Goal: Information Seeking & Learning: Learn about a topic

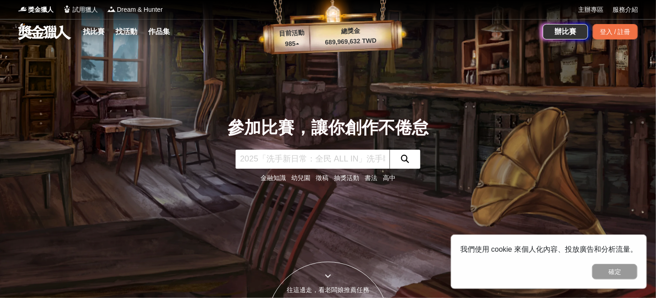
click at [287, 159] on input "text" at bounding box center [313, 159] width 154 height 19
click at [341, 38] on p "689,969,632 TWD" at bounding box center [351, 41] width 82 height 12
click at [292, 48] on p "985 ▴" at bounding box center [292, 44] width 37 height 11
click at [297, 39] on p "985 ▴" at bounding box center [292, 44] width 37 height 11
click at [300, 47] on p "985 ▴" at bounding box center [292, 44] width 37 height 11
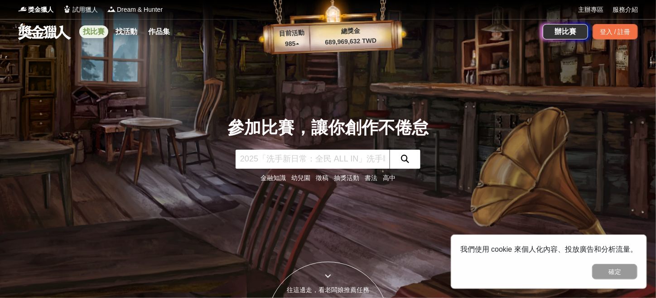
click at [104, 32] on link "找比賽" at bounding box center [93, 31] width 29 height 13
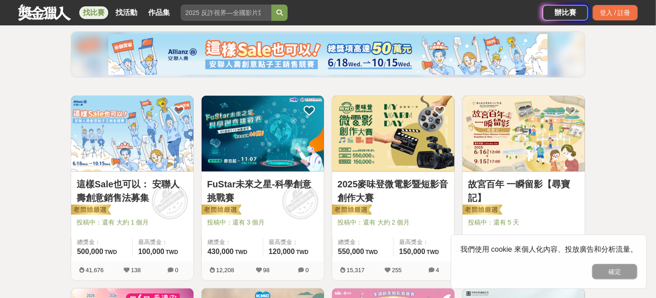
scroll to position [102, 0]
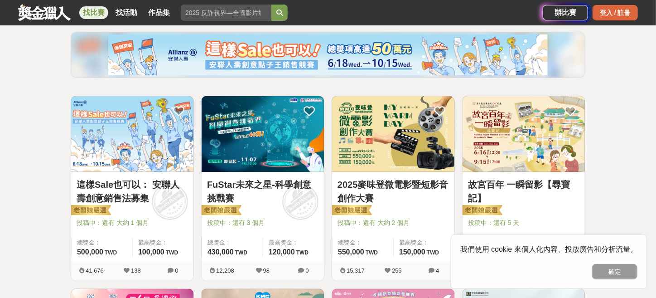
click at [626, 18] on div "登入 / 註冊" at bounding box center [615, 12] width 45 height 15
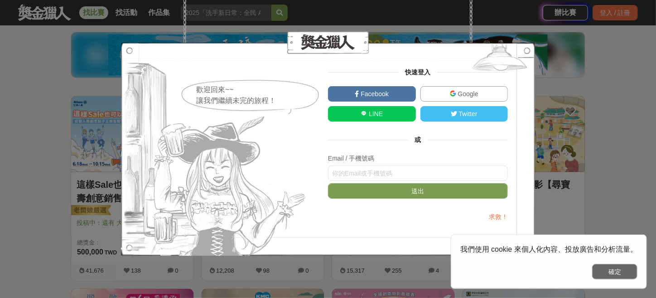
click at [613, 272] on button "確定" at bounding box center [614, 271] width 45 height 15
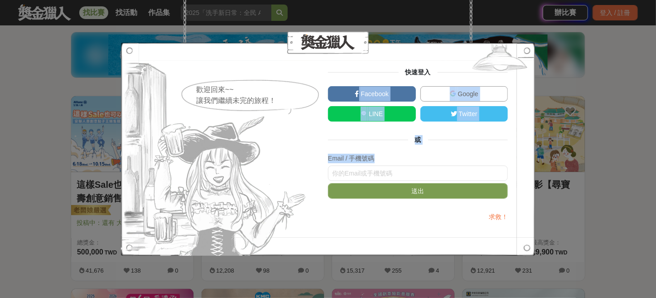
drag, startPoint x: 565, startPoint y: 38, endPoint x: 437, endPoint y: 171, distance: 185.6
click at [437, 171] on div "歡迎回來~~ 讓我們繼續未完的旅程！ 快速登入 Facebook Google LINE Twitter 或 Email / 手機號碼 送出 求救！" at bounding box center [328, 149] width 656 height 298
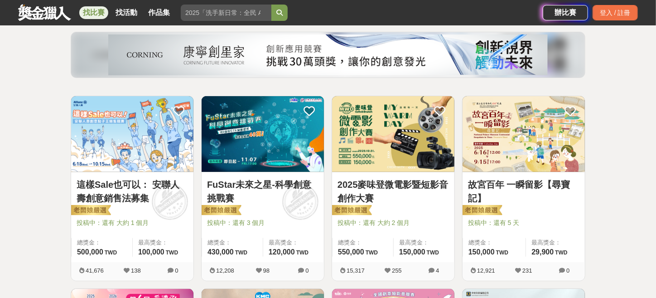
click at [437, 171] on img at bounding box center [393, 134] width 122 height 76
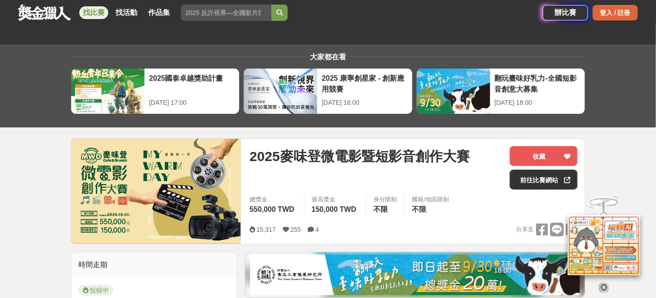
click at [627, 13] on div "登入 / 註冊" at bounding box center [615, 12] width 45 height 15
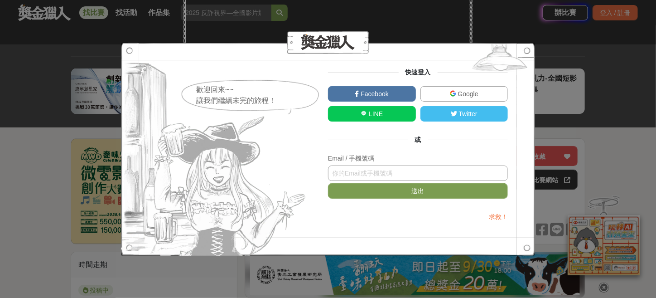
click at [352, 172] on input "text" at bounding box center [418, 172] width 180 height 15
click at [446, 96] on link "Google" at bounding box center [465, 93] width 88 height 15
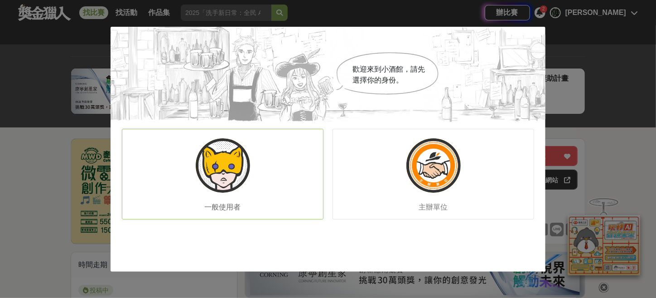
click at [288, 181] on div "一般使用者" at bounding box center [223, 174] width 202 height 91
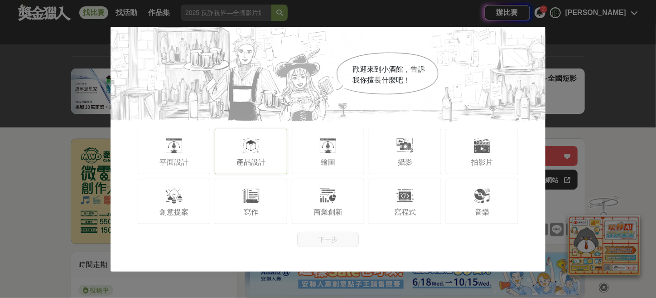
click at [236, 159] on div "產品設計" at bounding box center [251, 151] width 73 height 45
click at [328, 241] on button "下一步" at bounding box center [328, 239] width 62 height 15
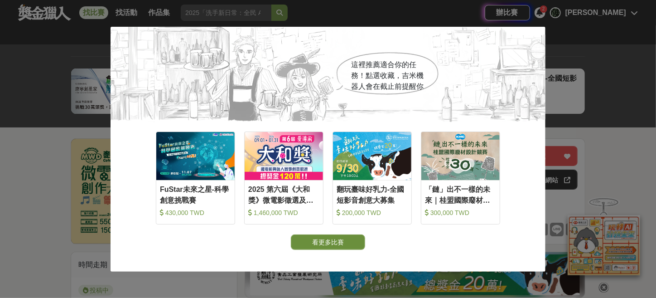
click at [328, 234] on button "看更多比賽" at bounding box center [328, 241] width 74 height 15
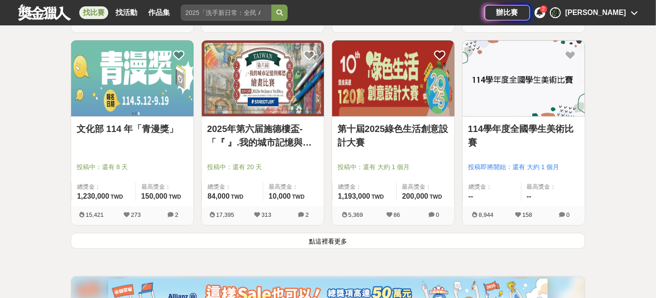
scroll to position [1120, 0]
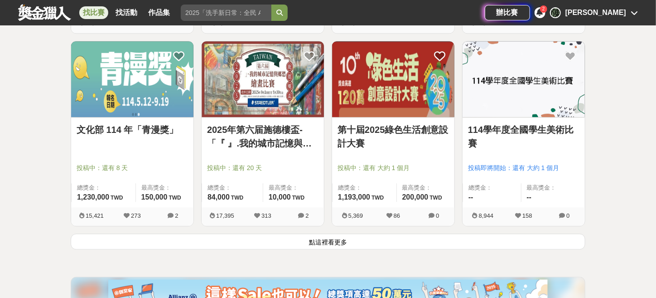
click at [328, 239] on button "點這裡看更多" at bounding box center [328, 241] width 515 height 16
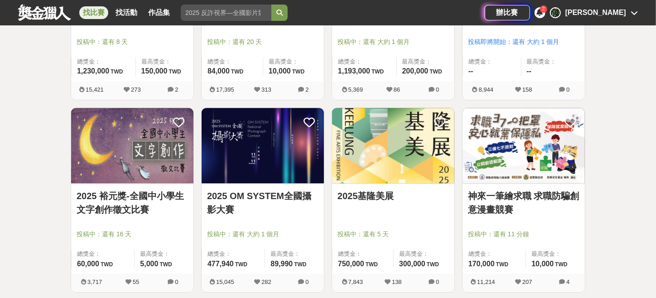
scroll to position [1249, 0]
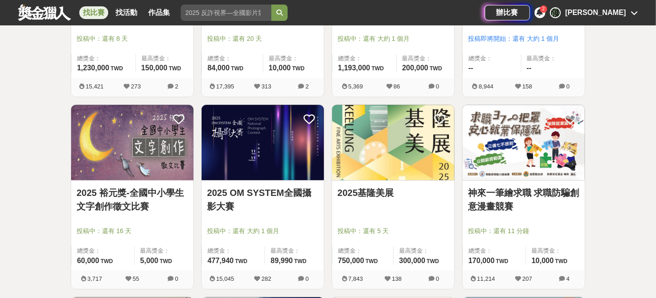
click at [135, 167] on img at bounding box center [132, 143] width 122 height 76
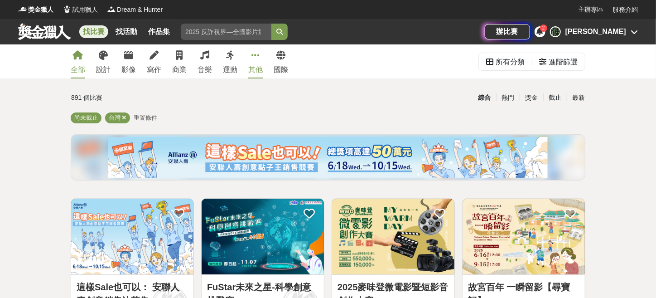
click at [259, 55] on link "其他" at bounding box center [255, 61] width 15 height 34
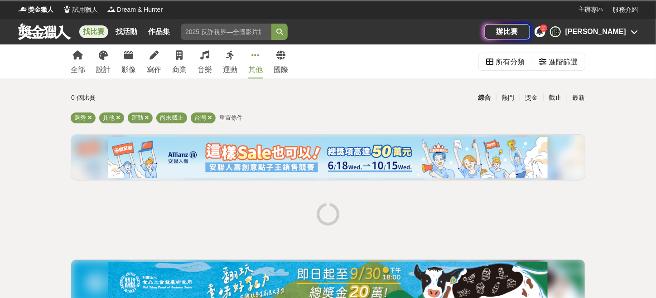
click at [259, 55] on link "其他" at bounding box center [255, 61] width 15 height 34
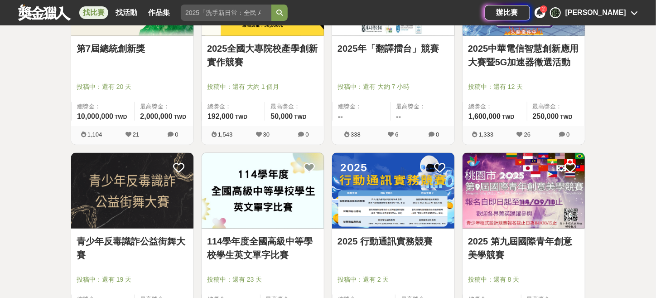
scroll to position [555, 0]
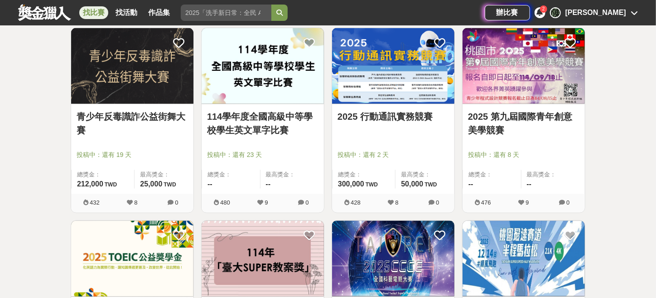
click at [117, 97] on img at bounding box center [132, 66] width 122 height 76
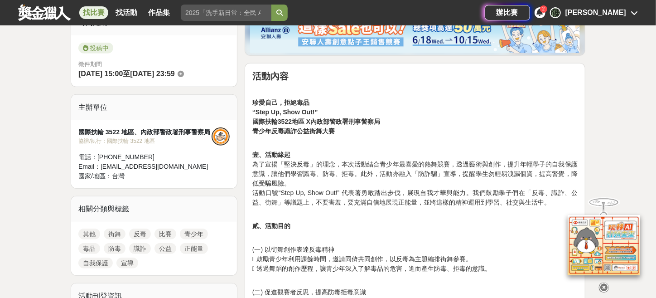
scroll to position [247, 0]
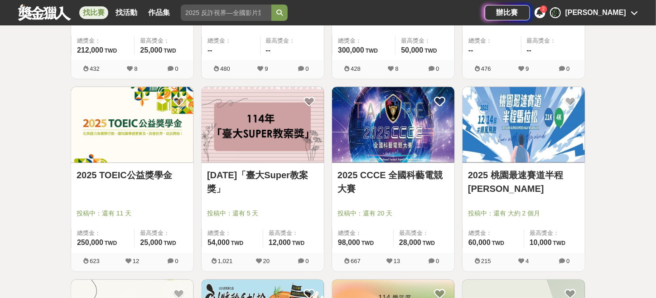
scroll to position [689, 0]
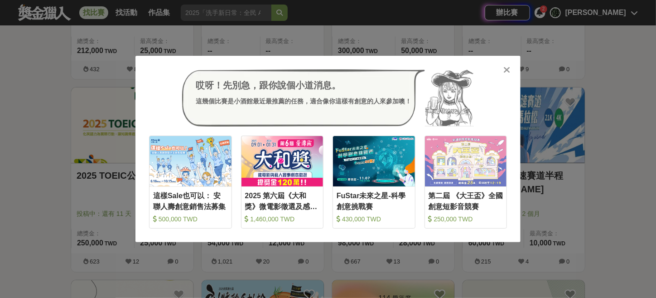
click at [508, 74] on icon at bounding box center [507, 69] width 7 height 9
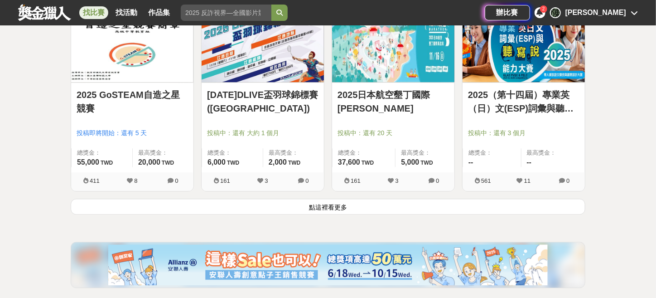
scroll to position [1155, 0]
click at [206, 203] on button "點這裡看更多" at bounding box center [328, 206] width 515 height 16
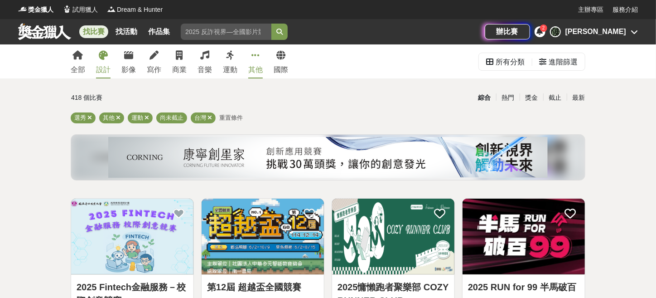
click at [106, 48] on link "設計" at bounding box center [103, 61] width 15 height 34
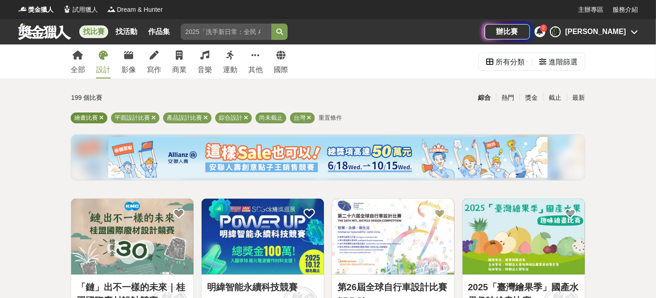
click at [99, 118] on icon at bounding box center [101, 118] width 5 height 6
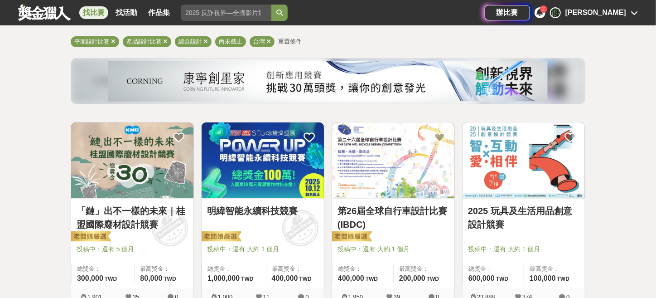
scroll to position [93, 0]
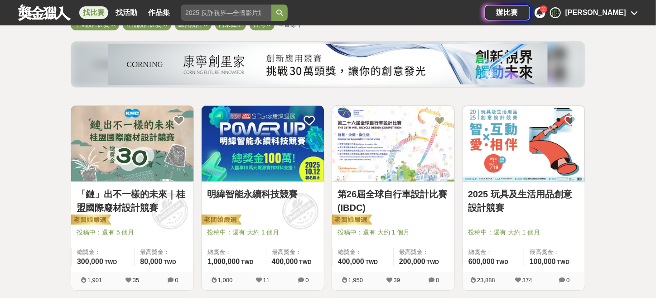
click at [132, 183] on div "「鏈」出不一樣的未來｜桂盟國際廢材設計競賽 投稿中：還有 5 個月 總獎金： 300,000 300,000 TWD 最高獎金： 80,000 TWD" at bounding box center [132, 227] width 122 height 90
drag, startPoint x: 132, startPoint y: 183, endPoint x: 94, endPoint y: 176, distance: 38.7
click at [94, 176] on img at bounding box center [132, 144] width 122 height 76
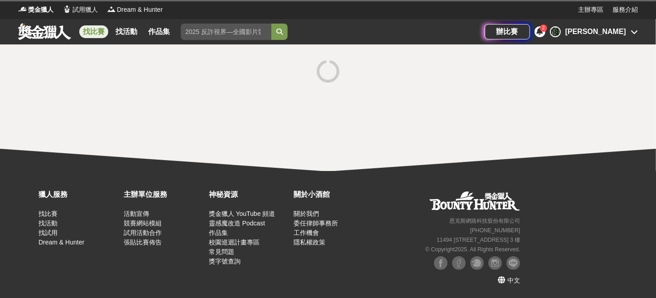
click at [94, 176] on div "獵人服務 找比賽 找活動 找試用 Dream & Hunter 主辦單位服務 活動宣傳 競賽網站模組 試用活動合作 張貼比賽佈告 神秘資源 獎金獵人 YouT…" at bounding box center [328, 234] width 656 height 127
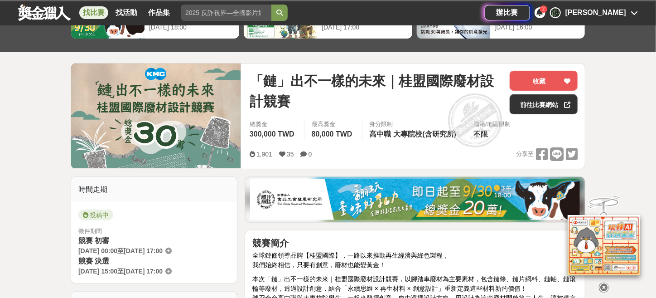
scroll to position [76, 0]
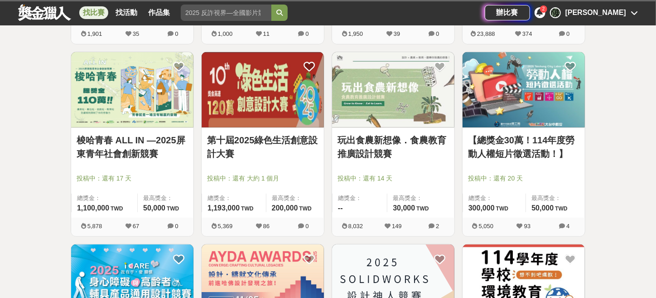
scroll to position [339, 0]
click at [518, 98] on img at bounding box center [524, 91] width 122 height 76
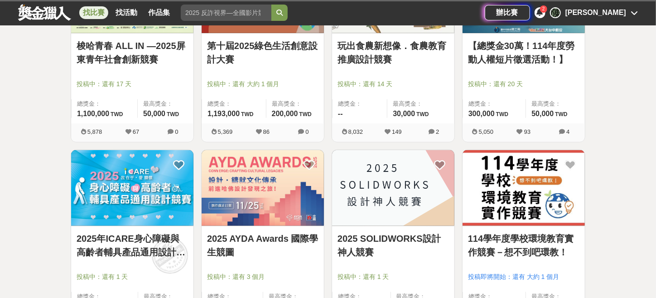
scroll to position [520, 0]
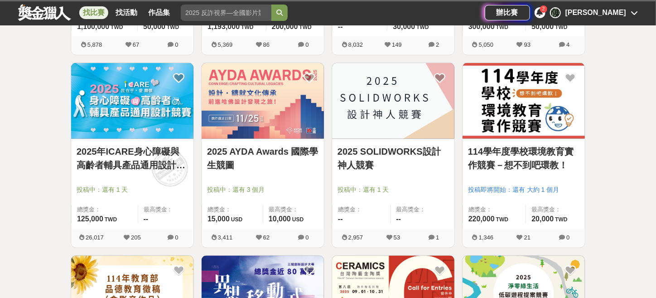
click at [165, 138] on link at bounding box center [132, 101] width 122 height 76
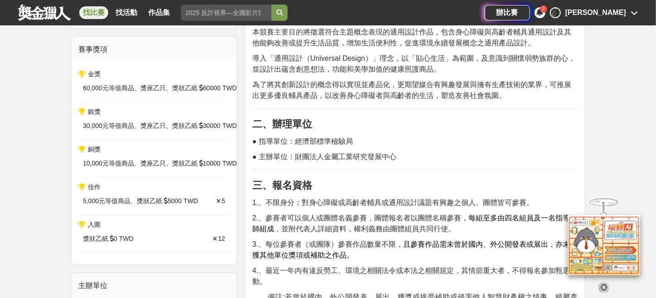
scroll to position [300, 0]
click at [210, 185] on div "佳作" at bounding box center [153, 187] width 151 height 10
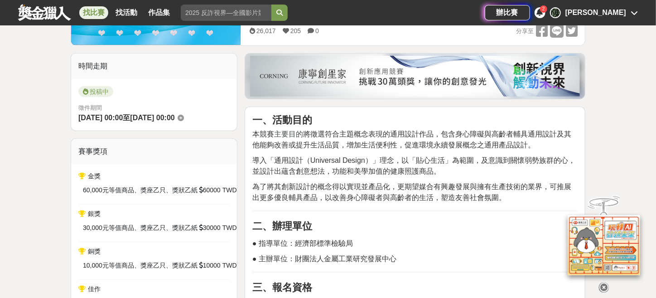
scroll to position [0, 0]
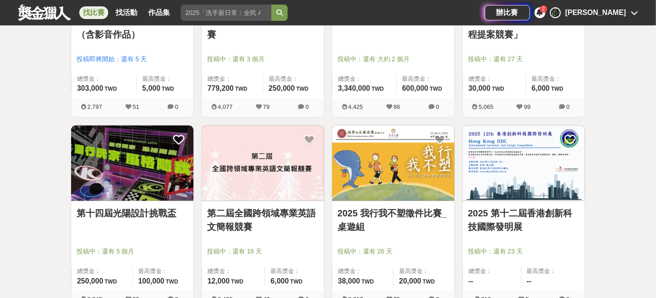
scroll to position [909, 0]
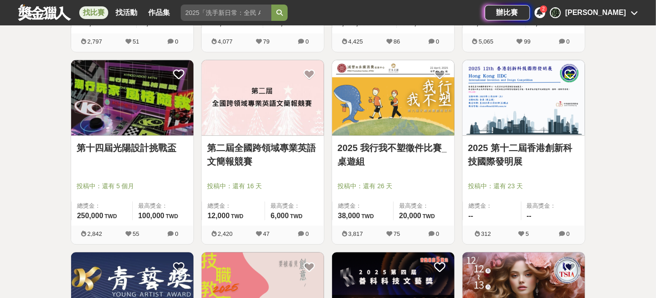
click at [510, 92] on img at bounding box center [524, 98] width 122 height 76
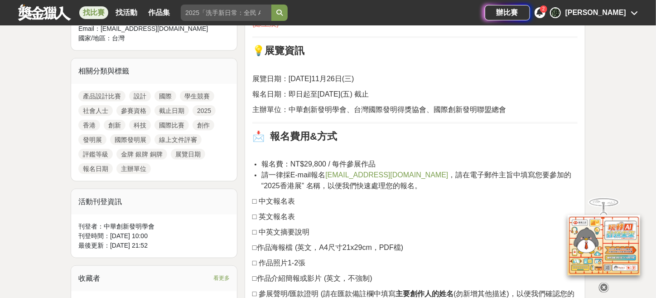
scroll to position [351, 0]
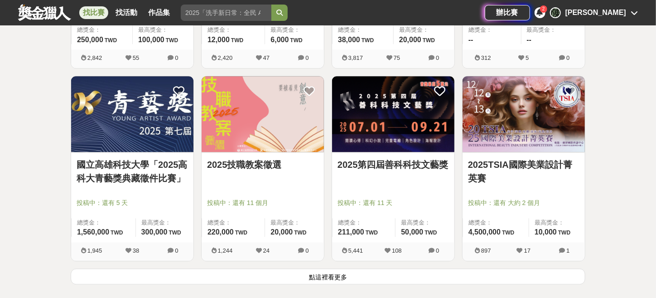
scroll to position [1096, 0]
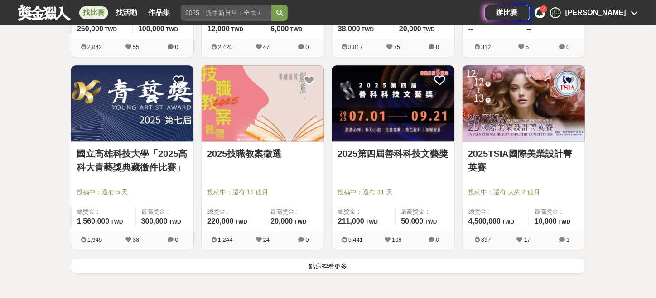
click at [447, 252] on div "2025第四屆善科科技文藝獎 投稿中：還有 11 天 總獎金： 211,000 211,000 TWD 最高獎金： 50,000 TWD 5,441 108 0" at bounding box center [393, 161] width 131 height 193
click at [447, 261] on button "點這裡看更多" at bounding box center [328, 265] width 515 height 16
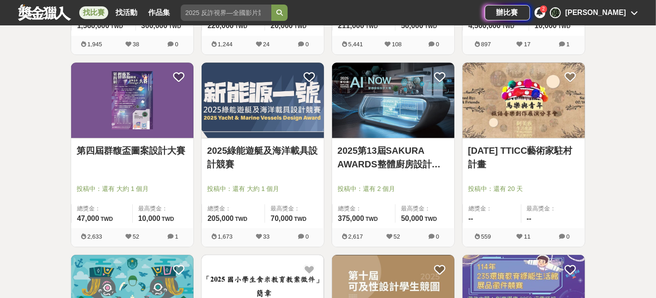
scroll to position [1480, 0]
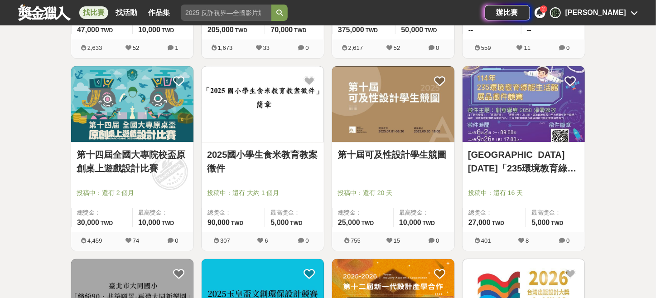
click at [392, 123] on img at bounding box center [393, 104] width 122 height 76
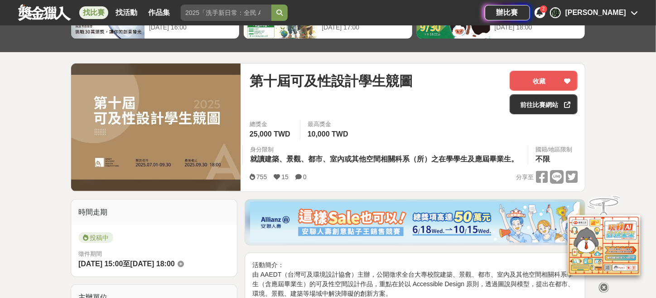
scroll to position [75, 0]
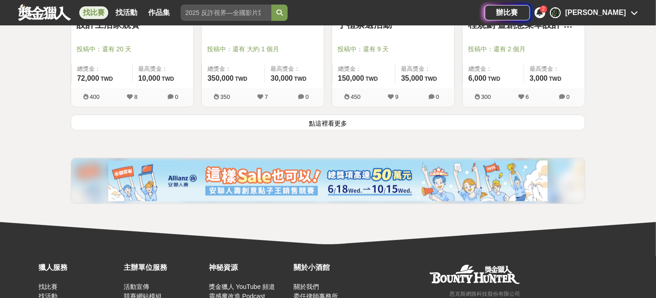
scroll to position [2395, 0]
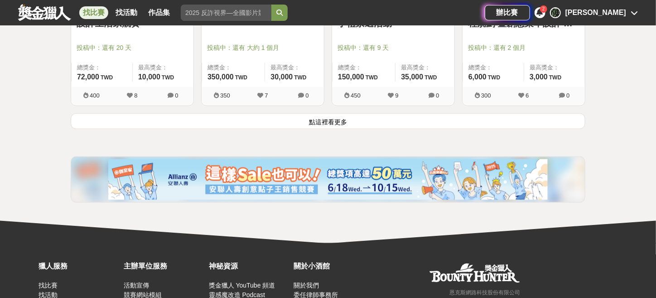
click at [255, 115] on button "點這裡看更多" at bounding box center [328, 121] width 515 height 16
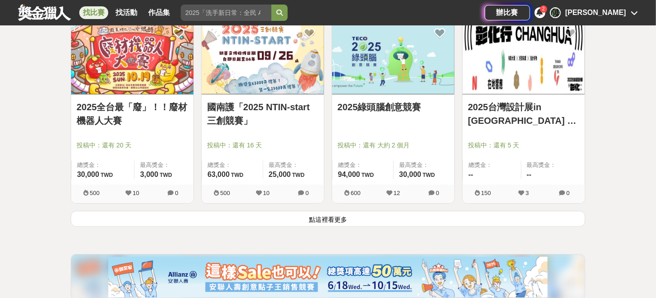
scroll to position [3442, 0]
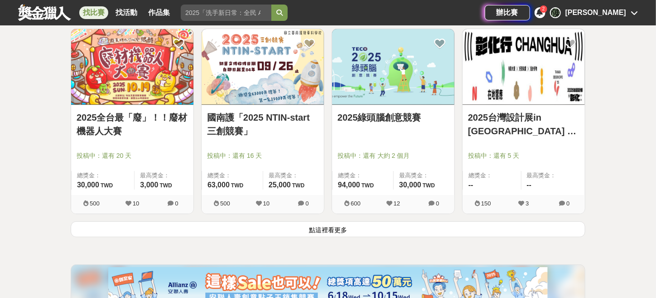
click at [260, 222] on button "點這裡看更多" at bounding box center [328, 229] width 515 height 16
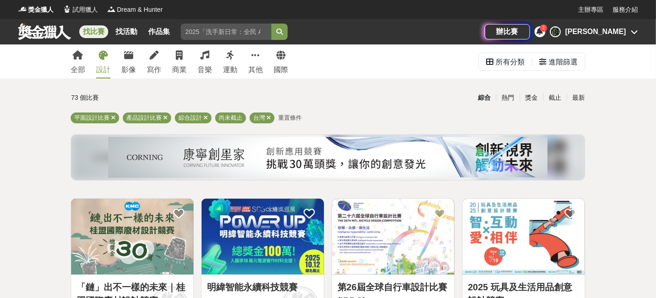
click at [103, 53] on icon at bounding box center [103, 55] width 9 height 9
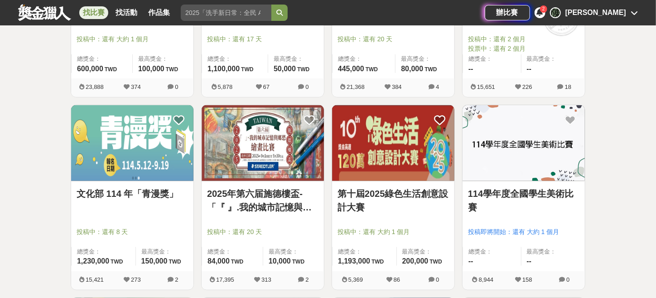
scroll to position [481, 0]
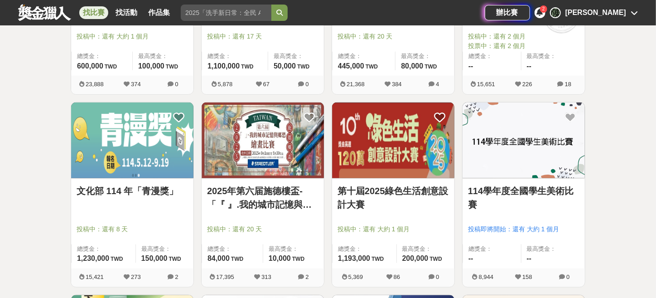
click at [401, 136] on img at bounding box center [393, 140] width 122 height 76
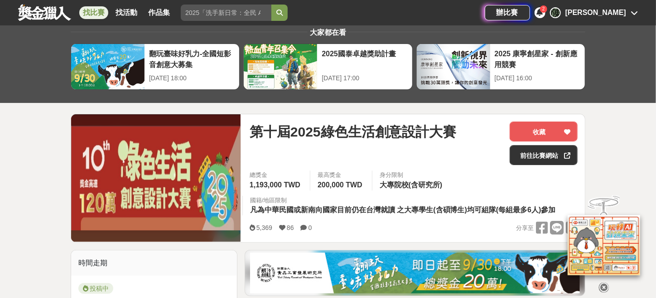
scroll to position [25, 0]
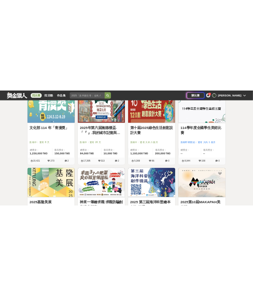
scroll to position [582, 0]
